Goal: Task Accomplishment & Management: Use online tool/utility

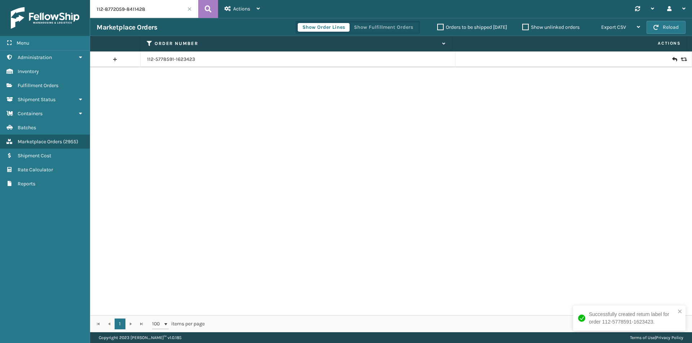
click at [212, 6] on button at bounding box center [208, 9] width 20 height 18
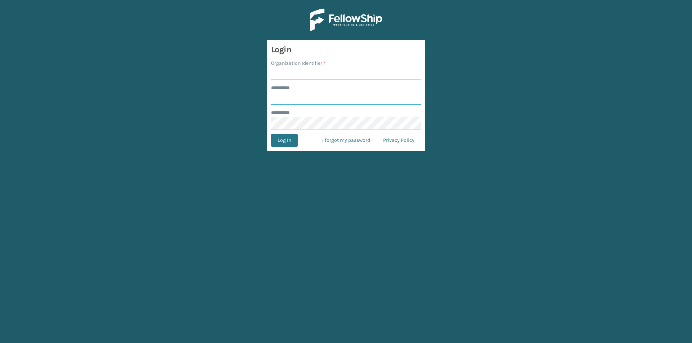
type input "******"
click at [299, 73] on input "Organization Identifier *" at bounding box center [346, 73] width 150 height 13
type input "[PERSON_NAME]"
click at [288, 142] on button "Log In" at bounding box center [284, 140] width 27 height 13
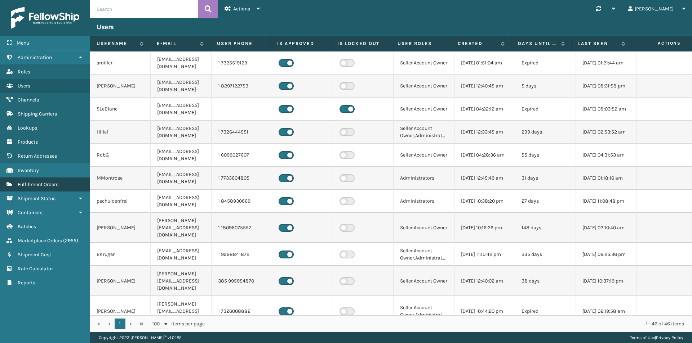
click at [49, 187] on span "Fulfillment Orders" at bounding box center [38, 185] width 41 height 6
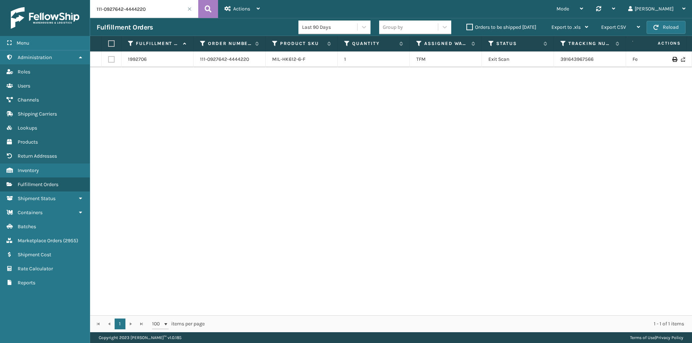
click at [162, 10] on input "111-0927642-4444220" at bounding box center [144, 9] width 108 height 18
paste input "2-8772059-8411428"
type input "112-8772059-8411428"
click at [208, 8] on icon at bounding box center [208, 9] width 7 height 11
click at [66, 239] on span "( 2955 )" at bounding box center [70, 241] width 15 height 6
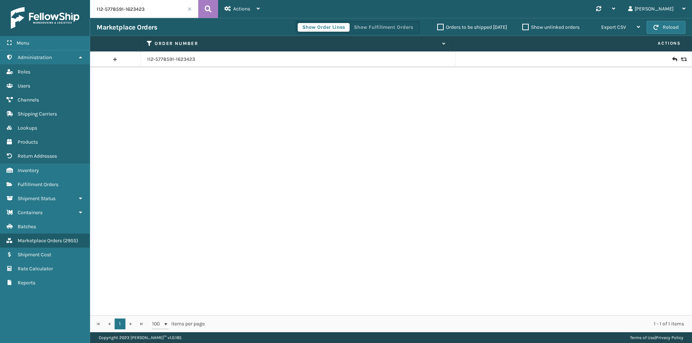
drag, startPoint x: 163, startPoint y: 13, endPoint x: 168, endPoint y: 12, distance: 4.8
click at [163, 13] on input "112-5778591-1623423" at bounding box center [144, 9] width 108 height 18
paste input "8772059-8411428"
type input "112-8772059-8411428"
click at [205, 6] on icon at bounding box center [208, 9] width 7 height 11
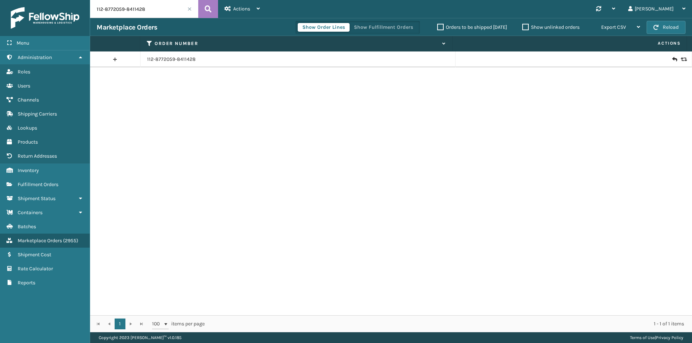
click at [672, 59] on icon at bounding box center [674, 59] width 4 height 7
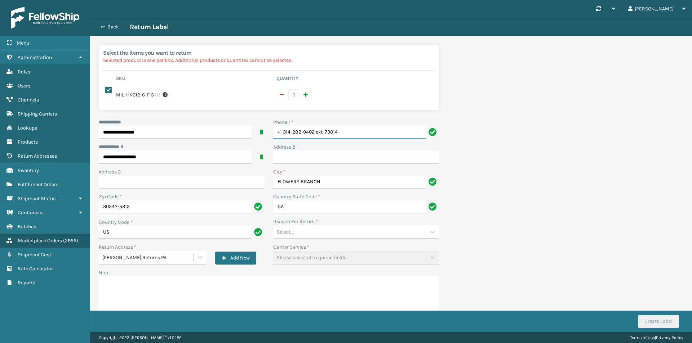
click at [355, 131] on input "+1 314-282-9402 ext. 73014" at bounding box center [349, 132] width 153 height 13
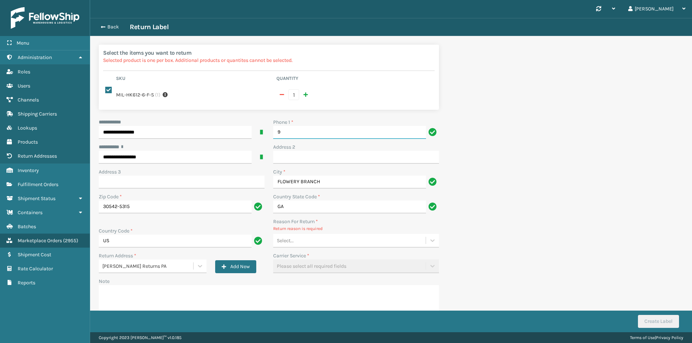
type input "9999999999"
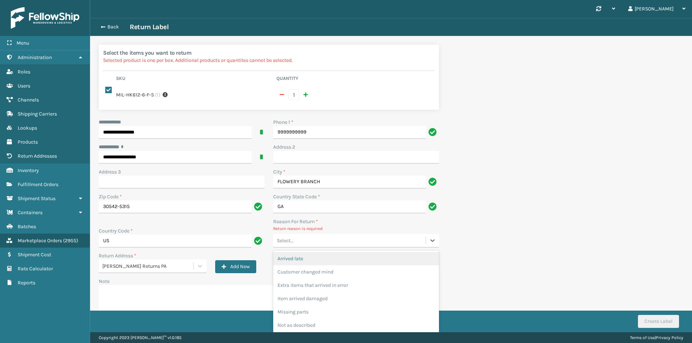
click at [324, 243] on div "Select..." at bounding box center [349, 241] width 152 height 12
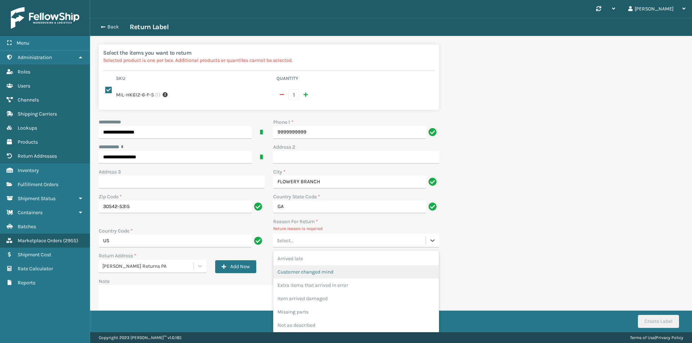
click at [308, 276] on div "Customer changed mind" at bounding box center [356, 272] width 166 height 13
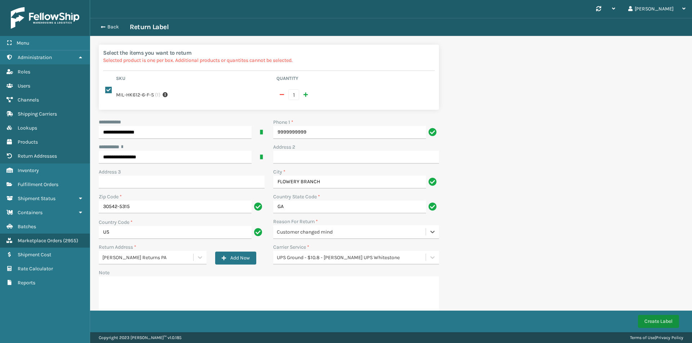
click at [656, 323] on button "Create Label" at bounding box center [658, 321] width 41 height 13
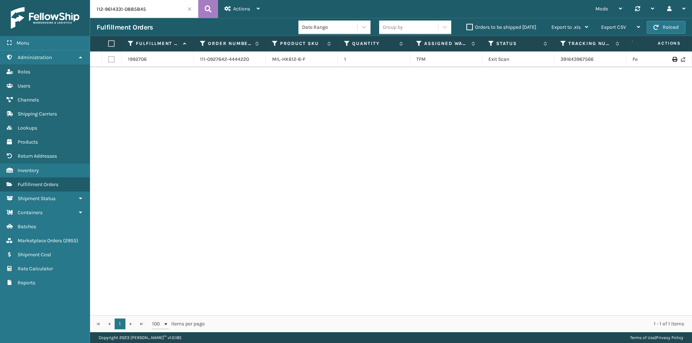
click at [219, 10] on div "Actions Settings Remove All Filters Track Fulfillment Order Export Labels Bulk …" at bounding box center [242, 9] width 48 height 18
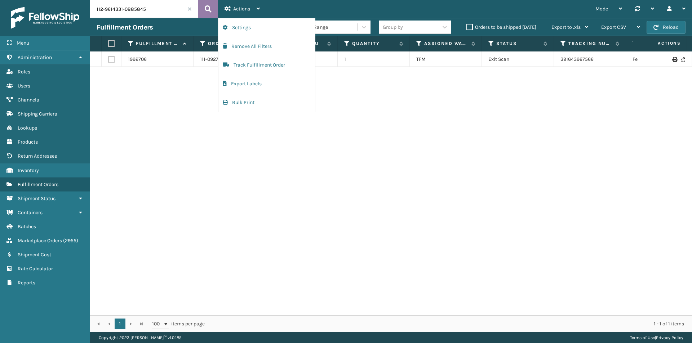
click at [213, 10] on button at bounding box center [208, 9] width 20 height 18
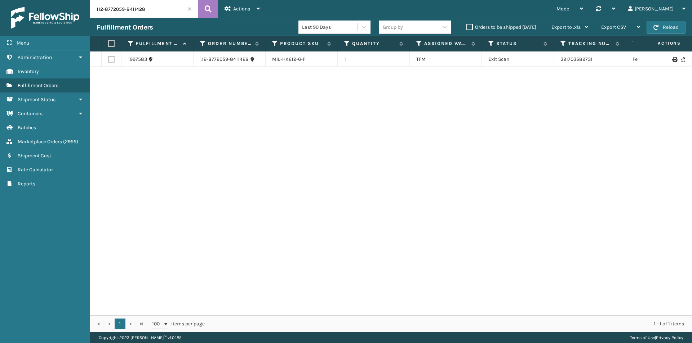
click at [153, 10] on input "112-8772059-8411428" at bounding box center [144, 9] width 108 height 18
paste input "9614331-0885845"
click at [206, 15] on button at bounding box center [208, 9] width 20 height 18
drag, startPoint x: 618, startPoint y: 63, endPoint x: 547, endPoint y: 61, distance: 70.7
click at [547, 61] on tr "1986989 112-9614331-0885845 MIL-HK612-6 1 Milliard LV Canceled 1ZH0R70603266030…" at bounding box center [493, 60] width 806 height 16
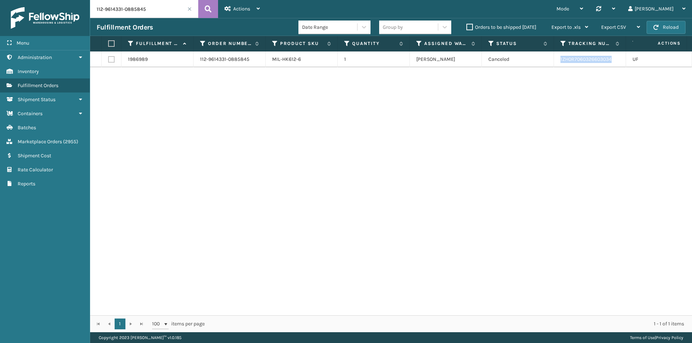
copy tr "1ZH0R7060326603034"
click at [156, 12] on input "112-9614331-0885845" at bounding box center [144, 9] width 108 height 18
click at [205, 6] on icon at bounding box center [208, 9] width 7 height 11
drag, startPoint x: 622, startPoint y: 62, endPoint x: 553, endPoint y: 62, distance: 68.8
click at [553, 62] on tr "1986989 112-9614331-0885845 MIL-HK612-6 1 Milliard LV Canceled 1ZH0R70603266030…" at bounding box center [493, 60] width 806 height 16
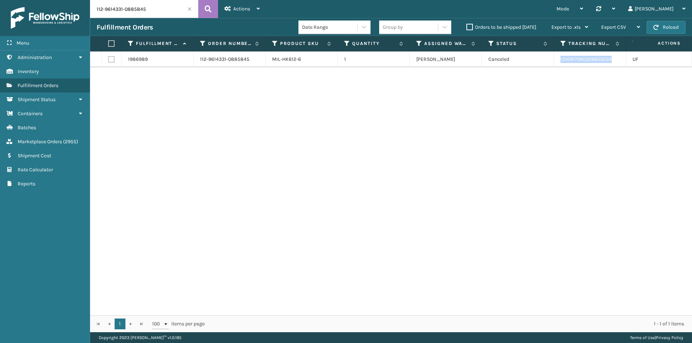
copy tr "1ZH0R7060326603034"
click at [156, 14] on input "112-9614331-0885845" at bounding box center [144, 9] width 108 height 18
paste input "3011219-5499437"
click at [209, 10] on icon at bounding box center [208, 9] width 7 height 11
drag, startPoint x: 582, startPoint y: 61, endPoint x: 555, endPoint y: 62, distance: 26.3
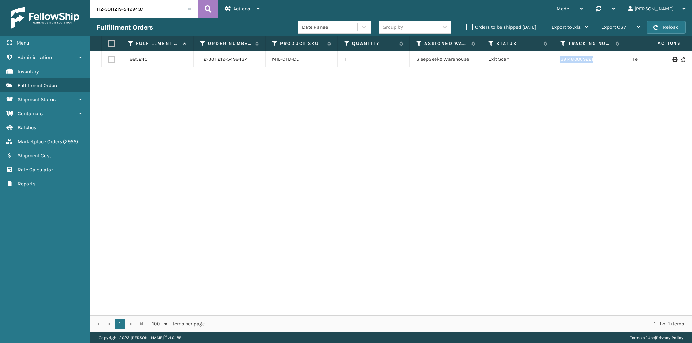
click at [555, 62] on td "391480069221" at bounding box center [590, 60] width 72 height 16
copy link "391480069221"
click at [167, 16] on input "112-3011219-5499437" at bounding box center [144, 9] width 108 height 18
paste input "1-5776307-2528261"
type input "111-5776307-2528261"
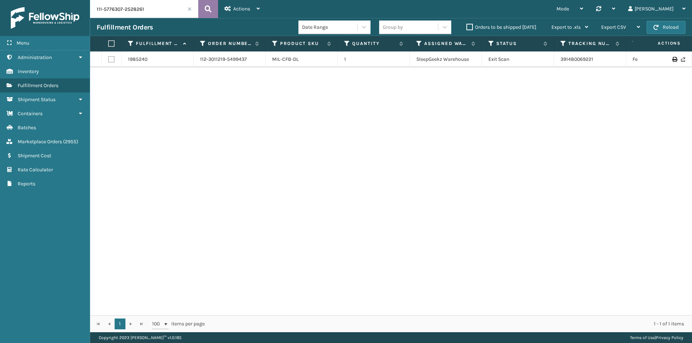
click at [199, 8] on button at bounding box center [208, 9] width 20 height 18
click at [206, 10] on icon at bounding box center [208, 9] width 7 height 11
drag, startPoint x: 617, startPoint y: 58, endPoint x: 556, endPoint y: 61, distance: 61.0
click at [556, 61] on td "1ZH0R7060311159445" at bounding box center [590, 60] width 72 height 16
copy link "1ZH0R7060311159445"
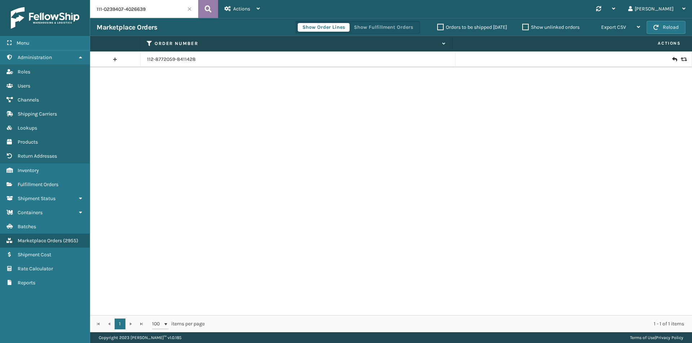
type input "111-0239407-4026639"
click at [213, 6] on button at bounding box center [208, 9] width 20 height 18
click at [672, 59] on icon at bounding box center [674, 59] width 4 height 7
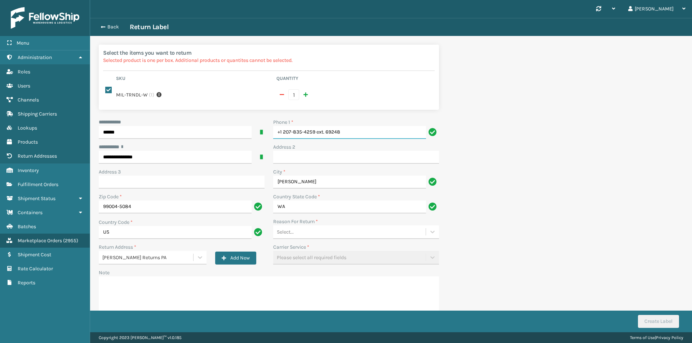
drag, startPoint x: 349, startPoint y: 131, endPoint x: 172, endPoint y: 132, distance: 177.0
click at [172, 132] on div "**********" at bounding box center [268, 223] width 349 height 209
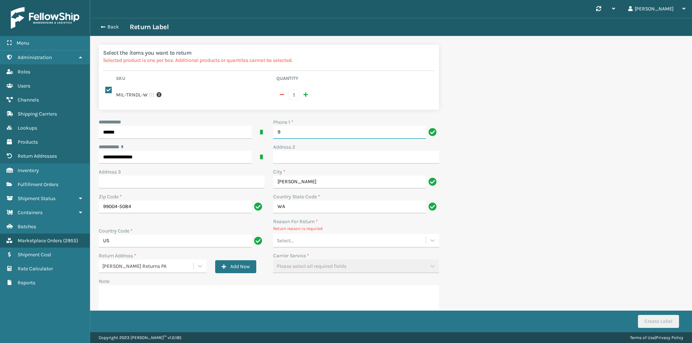
type input "9999999999"
click at [326, 240] on div "Select..." at bounding box center [349, 241] width 152 height 12
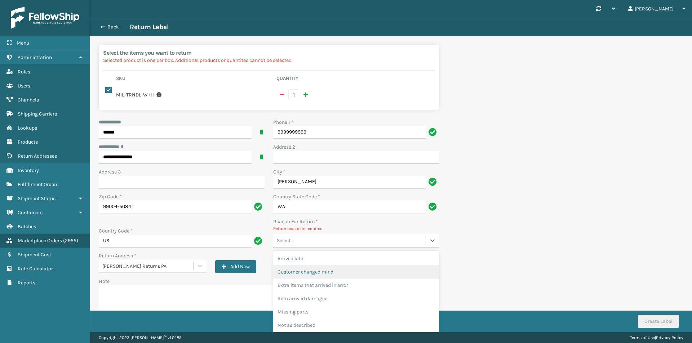
click at [346, 277] on div "Customer changed mind" at bounding box center [356, 272] width 166 height 13
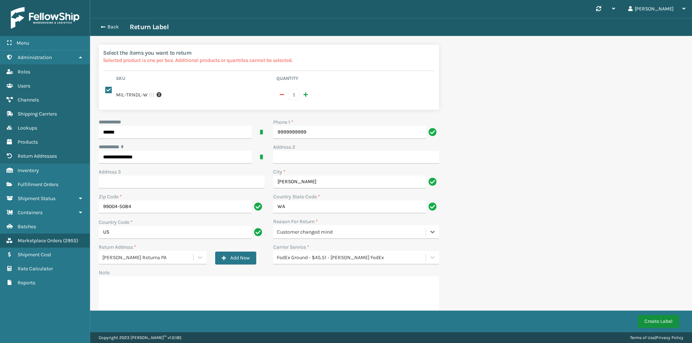
click at [666, 321] on button "Create Label" at bounding box center [658, 321] width 41 height 13
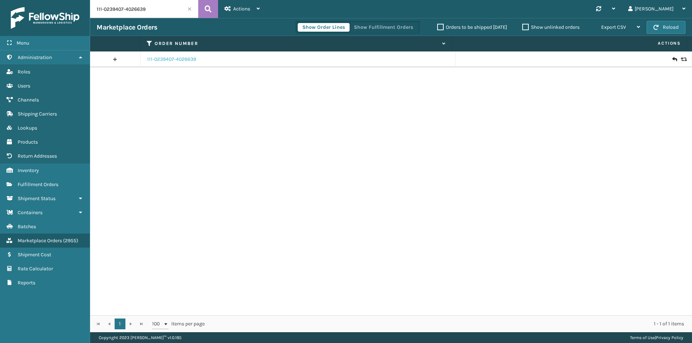
click at [174, 60] on link "111-0239407-4026639" at bounding box center [171, 59] width 49 height 7
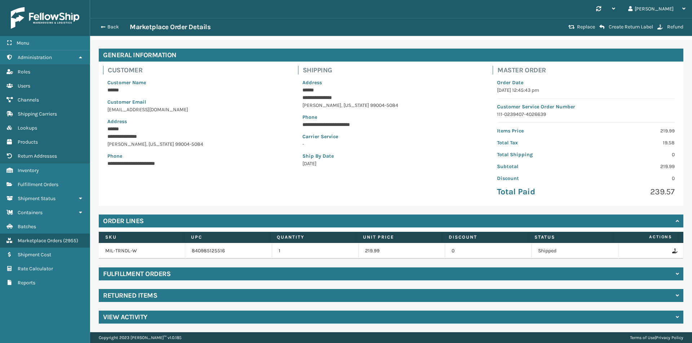
click at [168, 297] on div "Returned Items" at bounding box center [391, 295] width 585 height 13
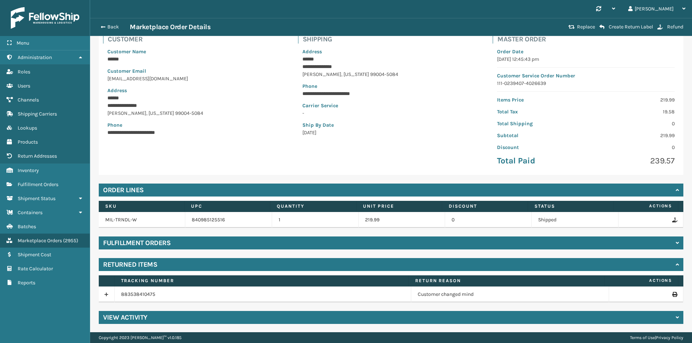
scroll to position [52, 0]
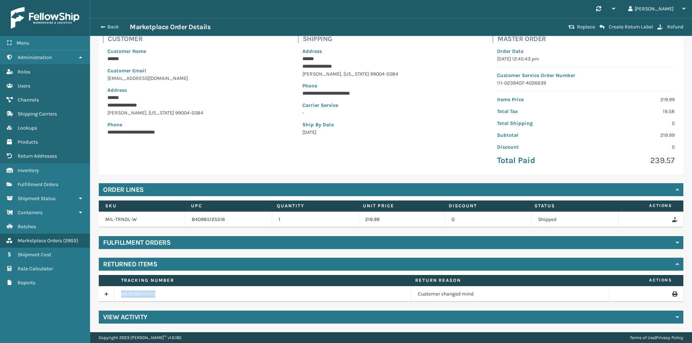
drag, startPoint x: 164, startPoint y: 291, endPoint x: 111, endPoint y: 294, distance: 52.7
click at [111, 294] on tr "883538410475 Customer changed mind" at bounding box center [391, 295] width 585 height 16
copy tr "883538410475"
click at [111, 32] on div "Back Marketplace Order Details Replace Create Return Label Refund" at bounding box center [391, 27] width 602 height 18
click at [112, 30] on div "Back Marketplace Order Details" at bounding box center [332, 27] width 470 height 9
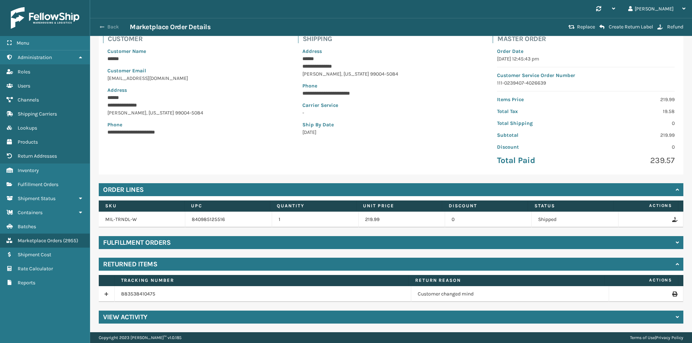
click at [112, 29] on button "Back" at bounding box center [113, 27] width 33 height 6
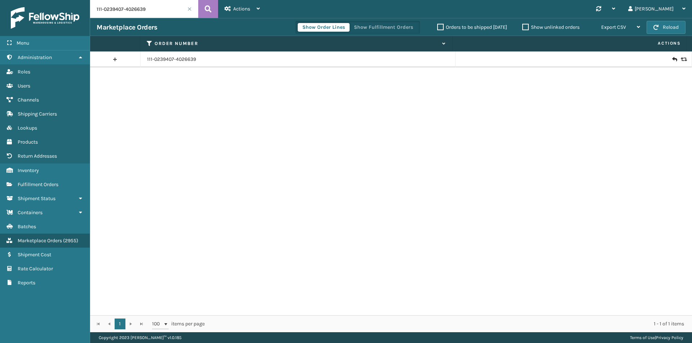
click at [176, 5] on input "111-0239407-4026639" at bounding box center [144, 9] width 108 height 18
paste input "3-1199524-5499457"
type input "113-1199524-5499457"
click at [211, 12] on icon at bounding box center [208, 9] width 7 height 11
click at [165, 14] on input "113-1199524-5499457" at bounding box center [144, 9] width 108 height 18
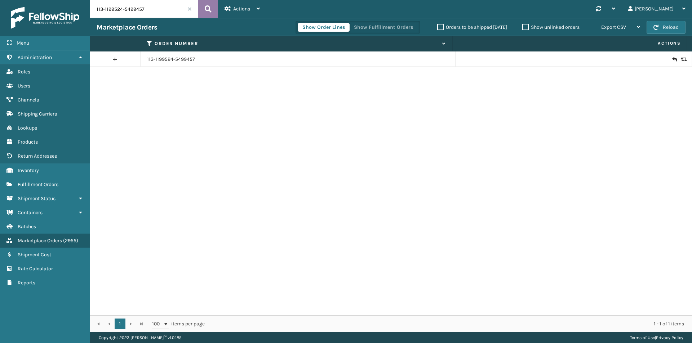
click at [205, 13] on icon at bounding box center [208, 9] width 7 height 11
click at [672, 58] on icon at bounding box center [674, 59] width 4 height 7
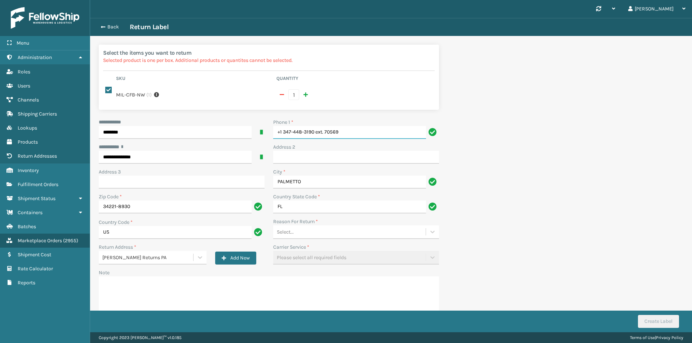
drag, startPoint x: 319, startPoint y: 130, endPoint x: 272, endPoint y: 130, distance: 46.9
click at [272, 130] on div "Phone 1 * +1 347-448-3190 ext. 70569" at bounding box center [356, 131] width 174 height 25
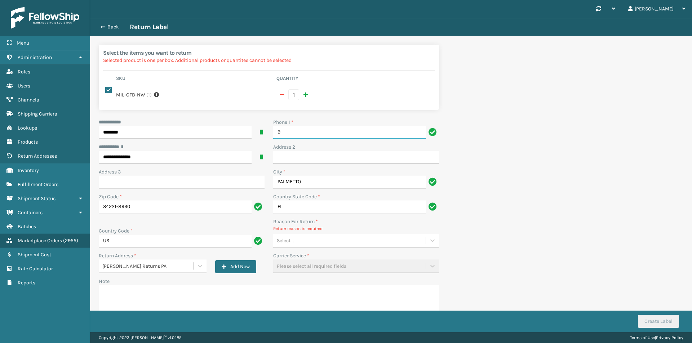
type input "9999999999"
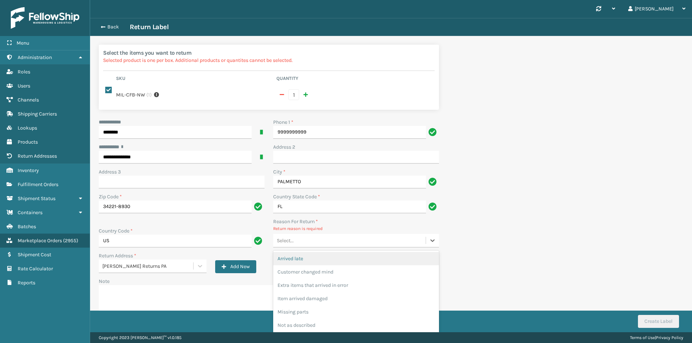
click at [322, 236] on div "Select..." at bounding box center [349, 241] width 152 height 12
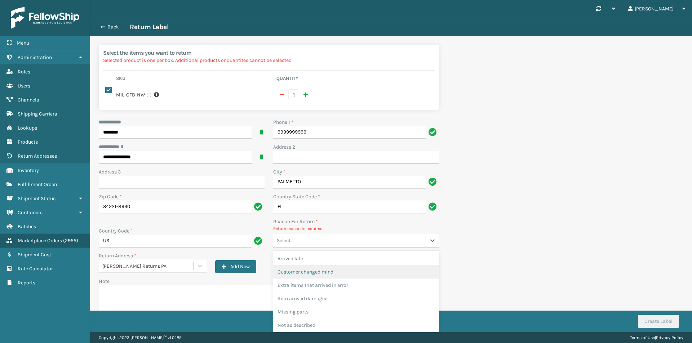
click at [323, 270] on div "Customer changed mind" at bounding box center [356, 272] width 166 height 13
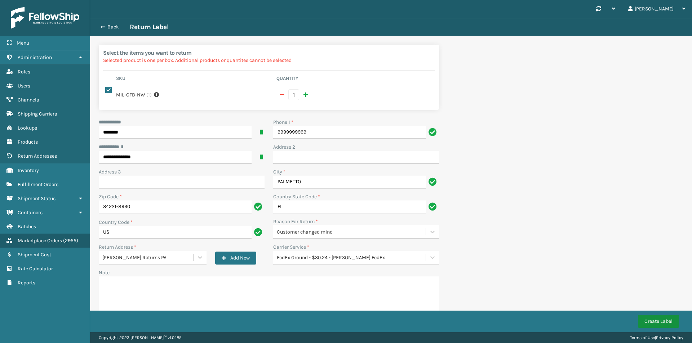
click at [664, 318] on button "Create Label" at bounding box center [658, 321] width 41 height 13
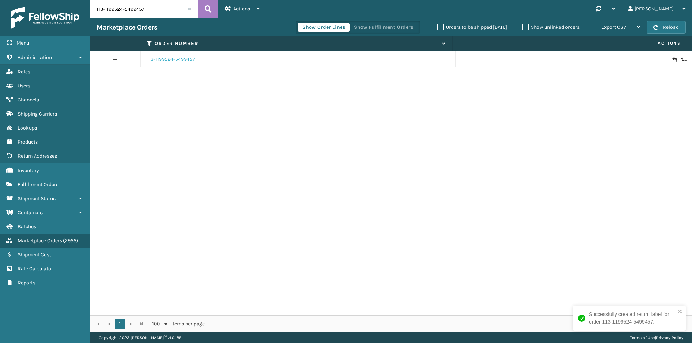
click at [179, 56] on link "113-1199524-5499457" at bounding box center [171, 59] width 48 height 7
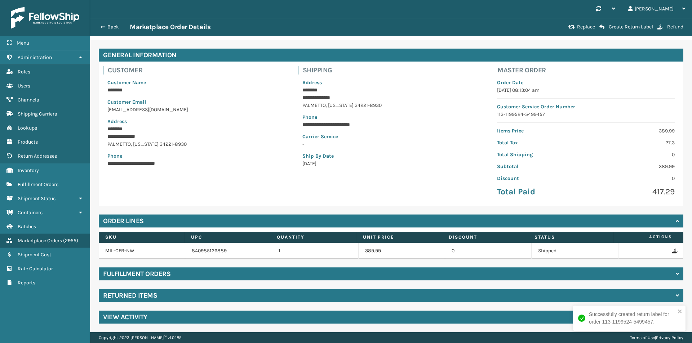
click at [181, 294] on div "Returned Items" at bounding box center [391, 295] width 585 height 13
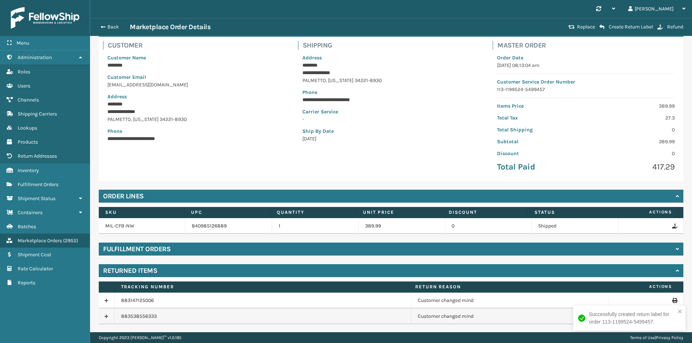
scroll to position [68, 0]
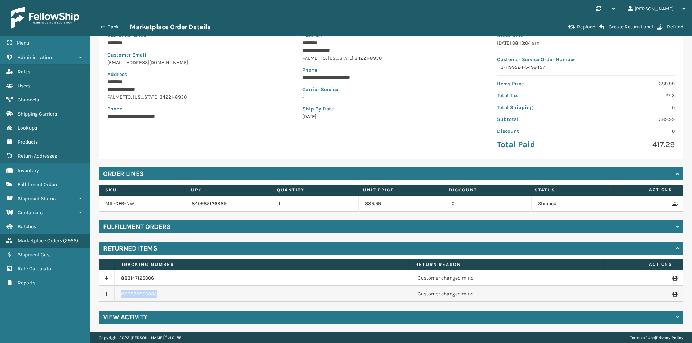
drag, startPoint x: 167, startPoint y: 297, endPoint x: 108, endPoint y: 294, distance: 59.2
click at [108, 294] on tr "883538556333 Customer changed mind" at bounding box center [391, 295] width 585 height 16
copy tr "883538556333"
